Goal: Task Accomplishment & Management: Manage account settings

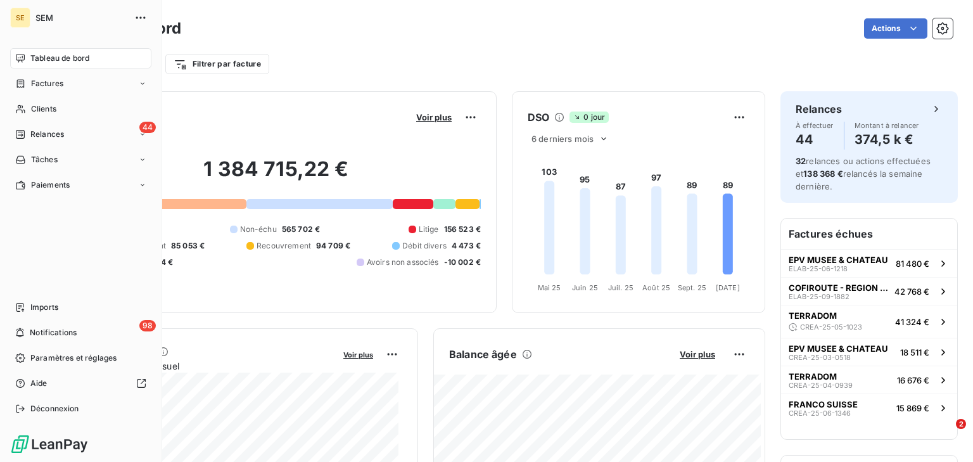
click at [75, 61] on span "Tableau de bord" at bounding box center [59, 58] width 59 height 11
click at [46, 332] on span "Notifications" at bounding box center [53, 332] width 47 height 11
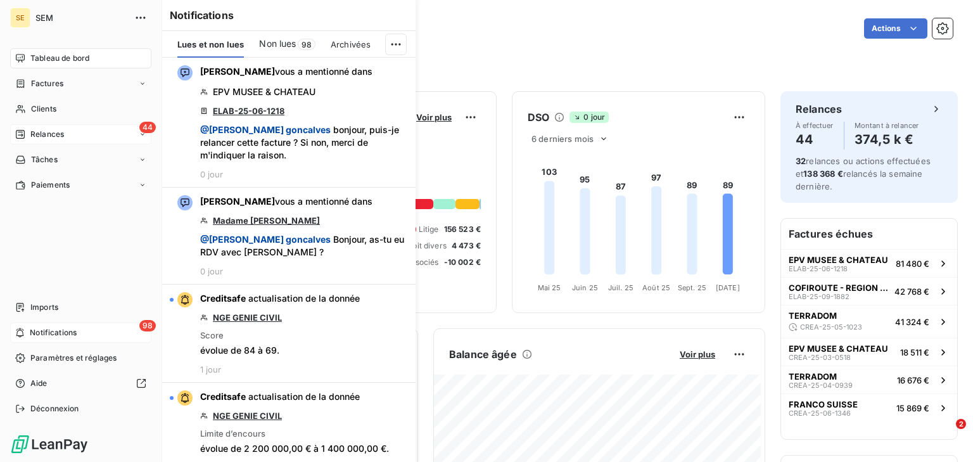
click at [53, 131] on span "Relances" at bounding box center [47, 134] width 34 height 11
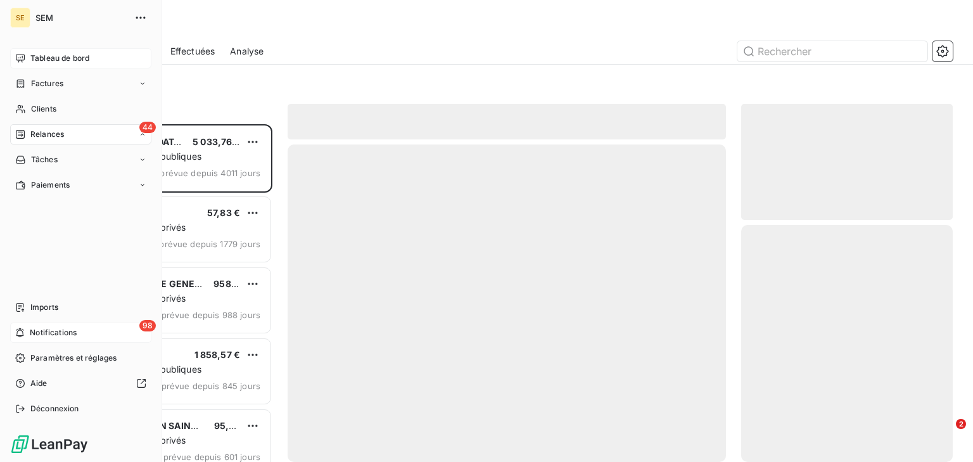
scroll to position [329, 203]
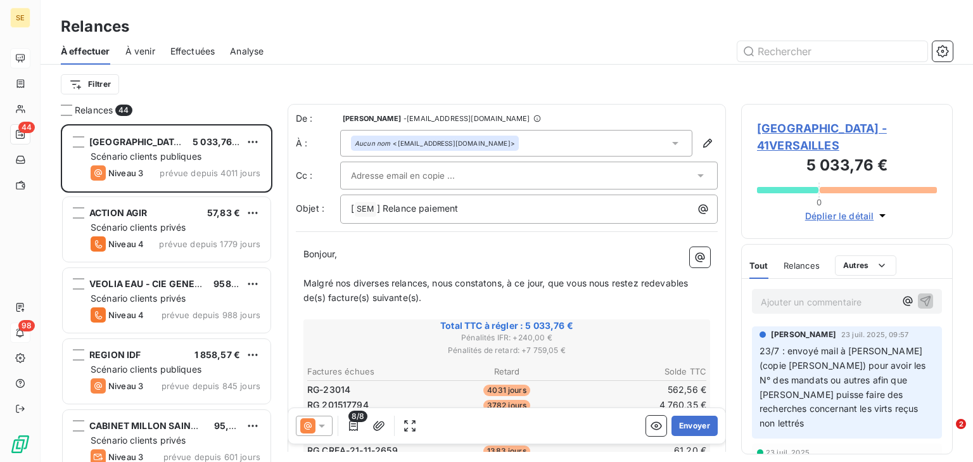
click at [179, 51] on span "Effectuées" at bounding box center [192, 51] width 45 height 13
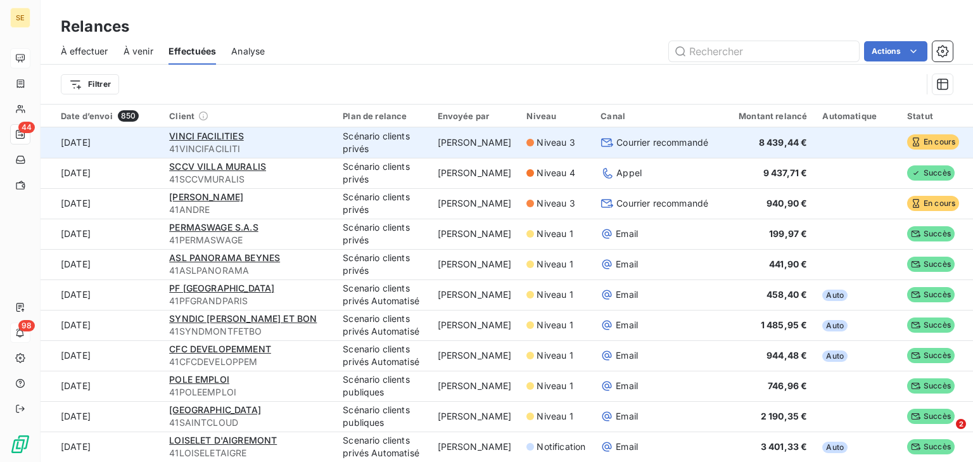
click at [280, 153] on span "41VINCIFACILITI" at bounding box center [248, 149] width 158 height 13
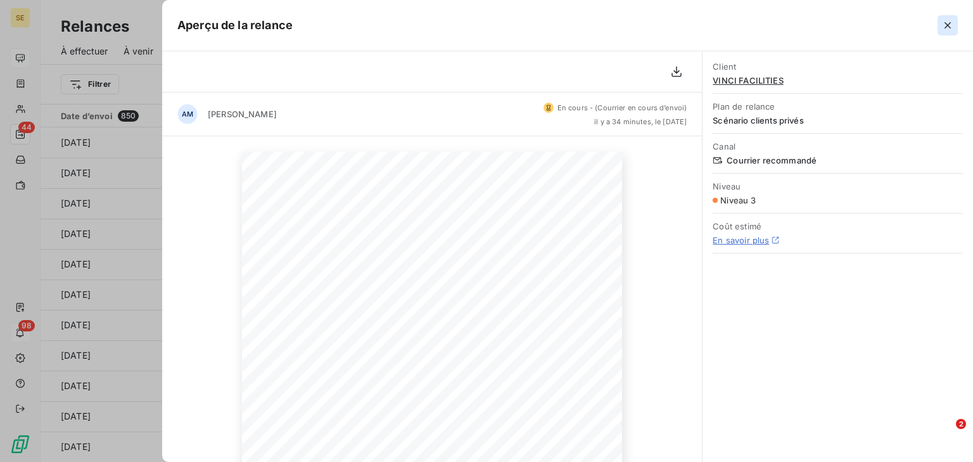
click at [947, 22] on icon "button" at bounding box center [947, 25] width 13 height 13
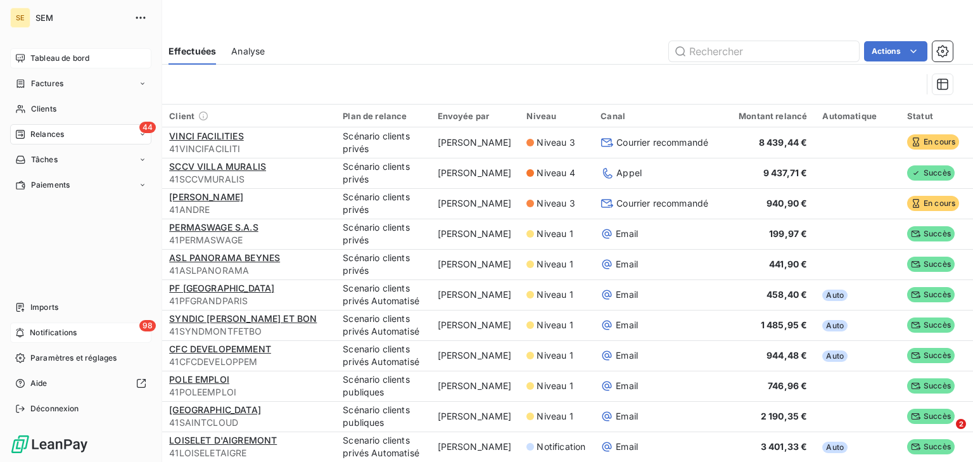
click at [71, 56] on span "Tableau de bord" at bounding box center [59, 58] width 59 height 11
